Goal: Task Accomplishment & Management: Use online tool/utility

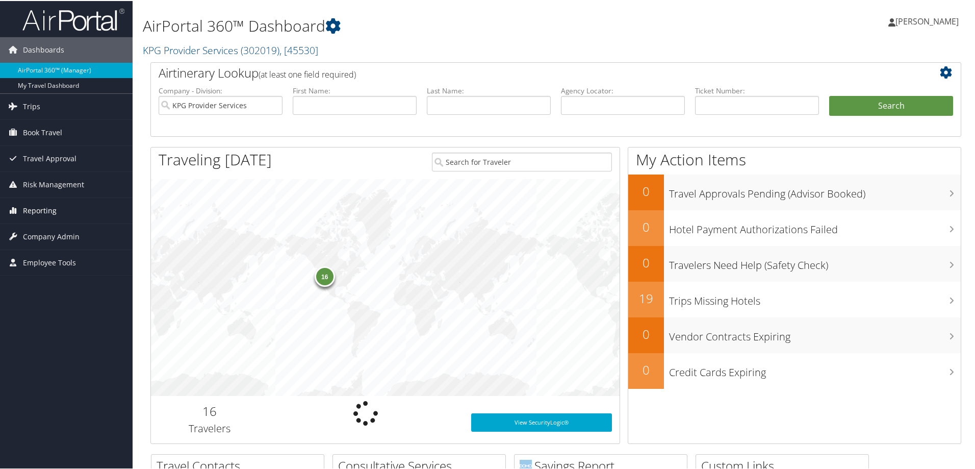
click at [71, 210] on link "Reporting" at bounding box center [66, 210] width 133 height 26
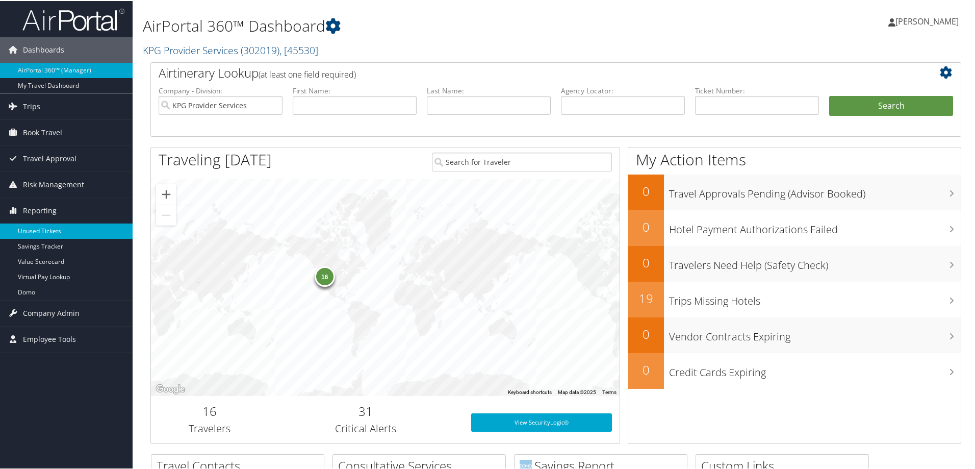
click at [58, 235] on link "Unused Tickets" at bounding box center [66, 229] width 133 height 15
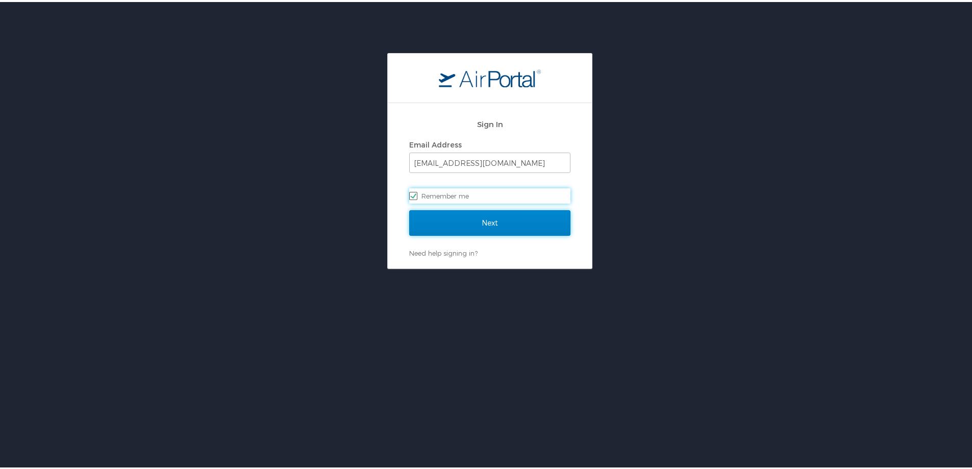
click at [502, 222] on input "Next" at bounding box center [489, 221] width 161 height 26
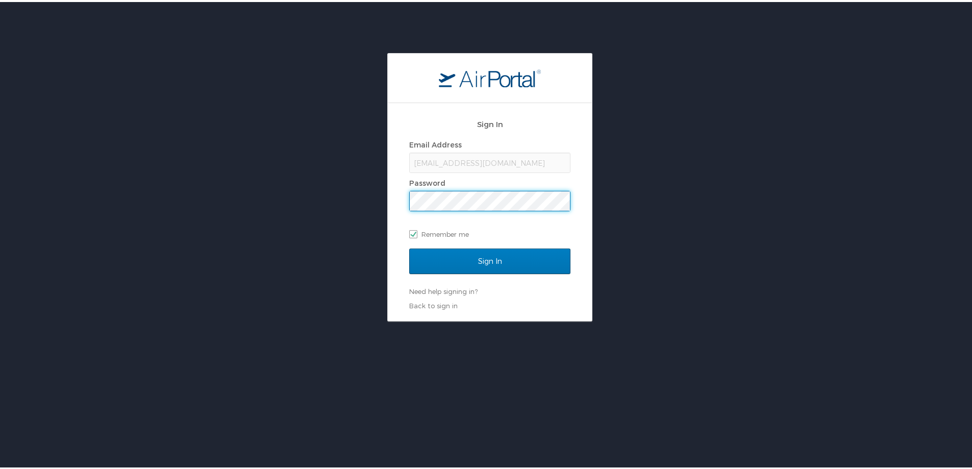
click at [375, 198] on div "Sign In Email Address zahi@kpgproviders.com Password Remember me Sign In Need h…" at bounding box center [489, 185] width 979 height 268
click at [409, 246] on input "Sign In" at bounding box center [489, 259] width 161 height 26
